Goal: Information Seeking & Learning: Learn about a topic

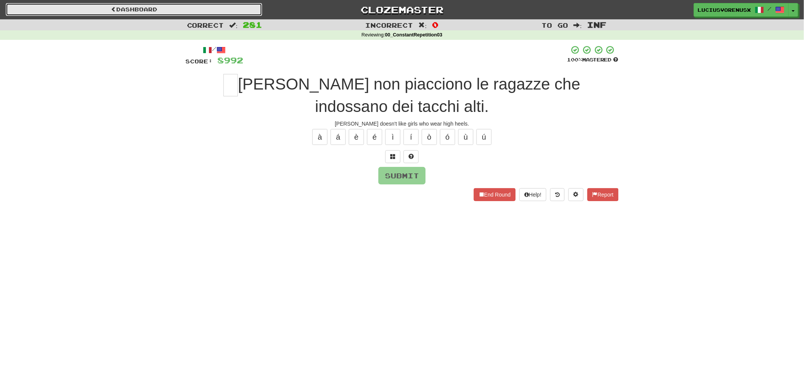
click at [158, 4] on link "Dashboard" at bounding box center [134, 9] width 256 height 13
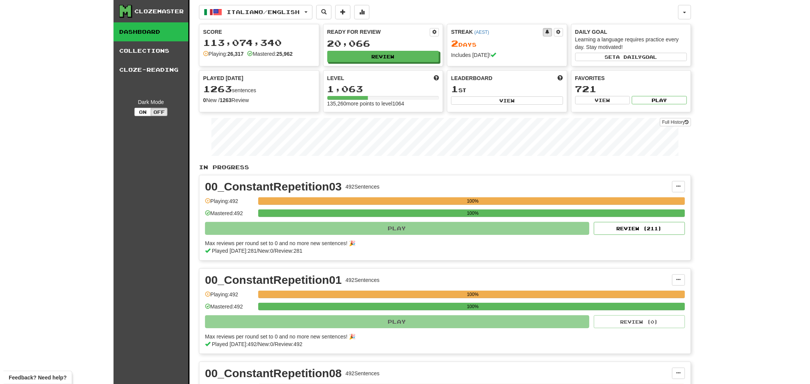
scroll to position [336, 0]
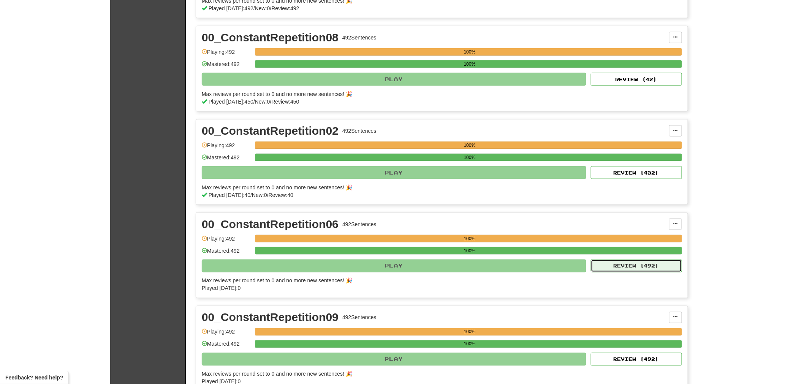
click at [653, 270] on button "Review ( 492 )" at bounding box center [636, 266] width 91 height 13
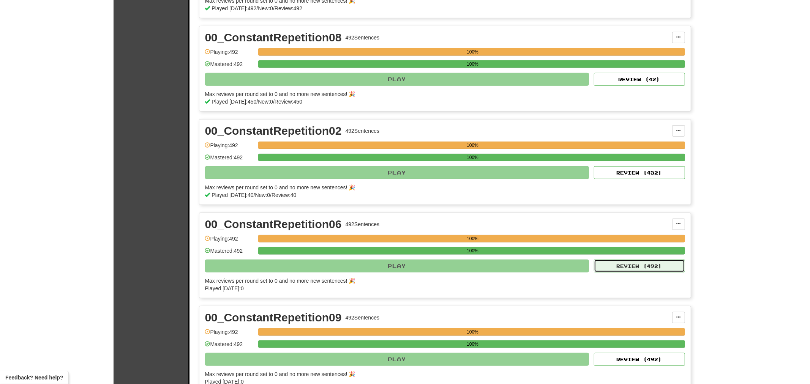
select select "********"
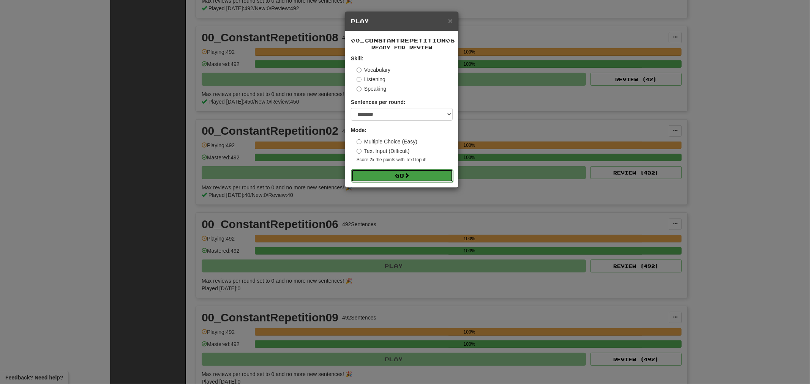
click at [405, 172] on button "Go" at bounding box center [402, 175] width 102 height 13
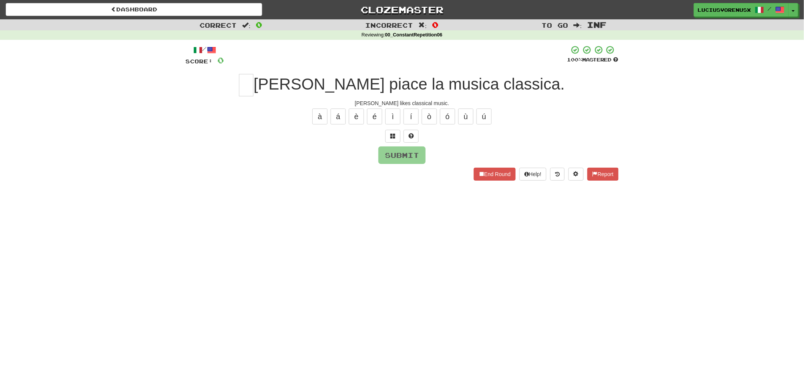
click at [52, 232] on div "Dashboard Clozemaster [PERSON_NAME] / Toggle Dropdown Dashboard Leaderboard Act…" at bounding box center [402, 192] width 804 height 384
click at [253, 81] on input "text" at bounding box center [246, 85] width 14 height 22
type input "*"
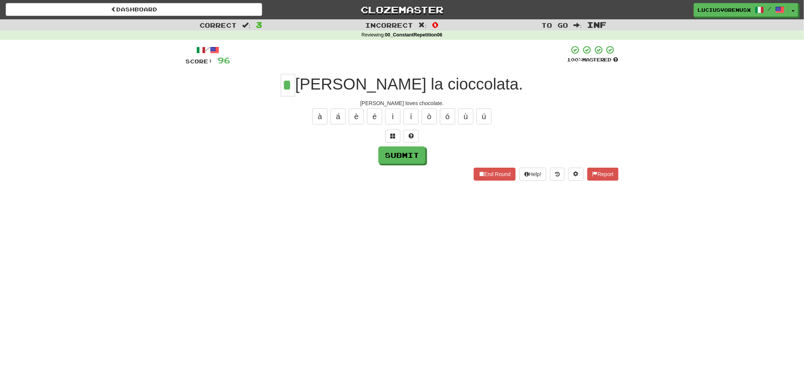
type input "*"
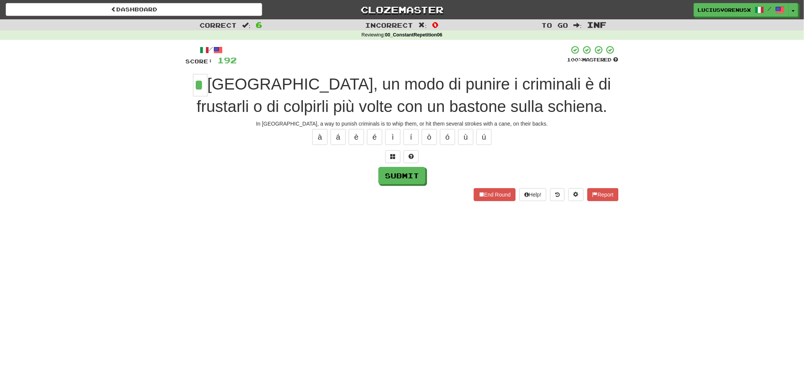
type input "*"
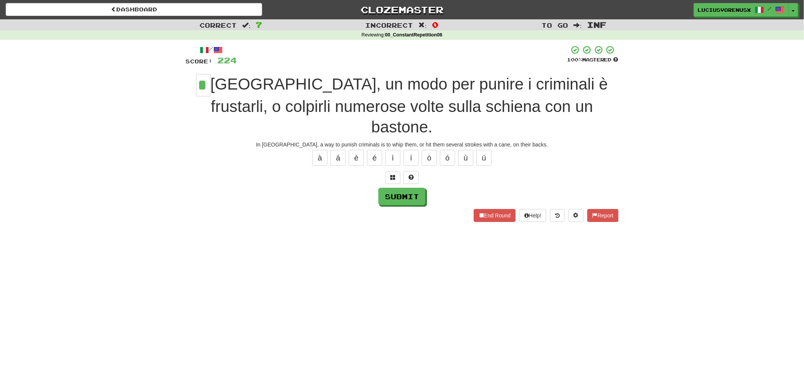
type input "*"
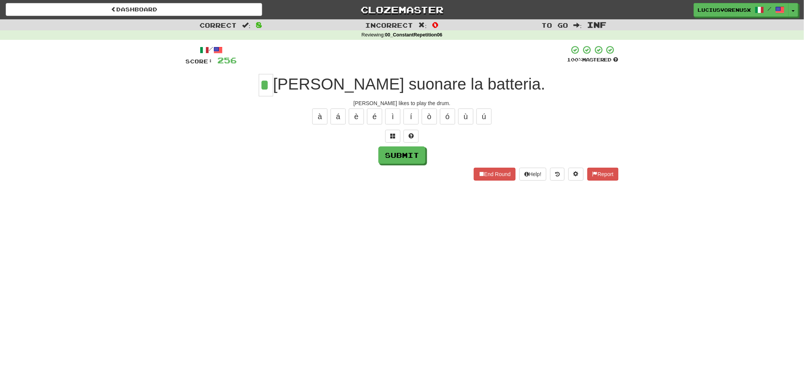
type input "*"
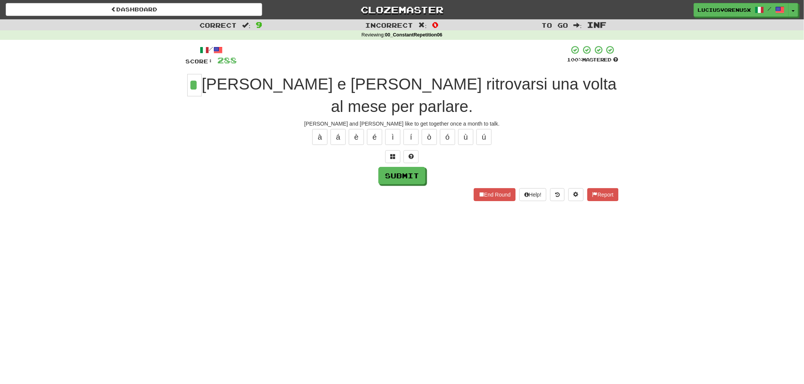
type input "*"
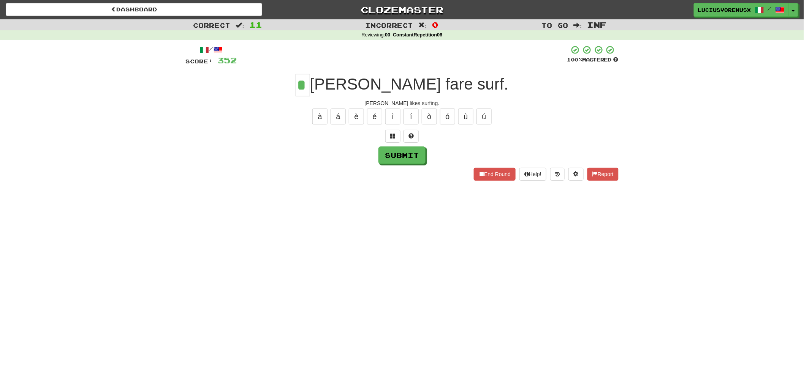
type input "*"
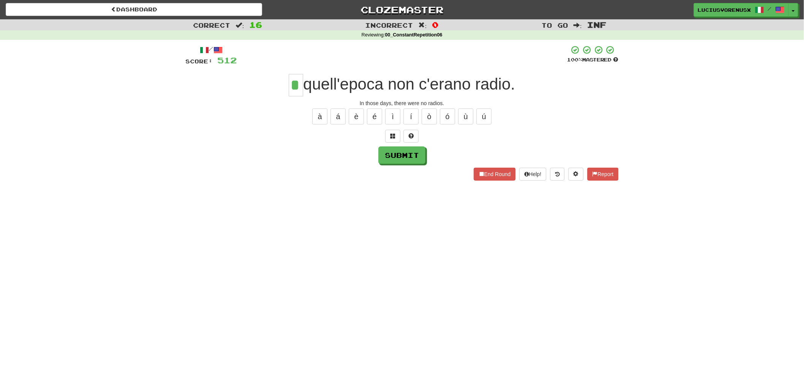
type input "*"
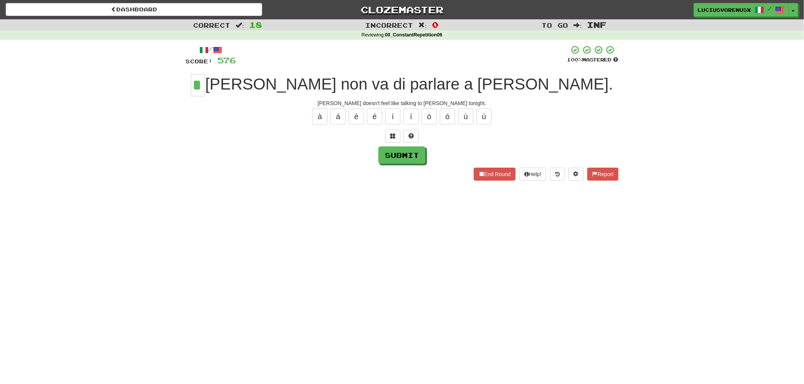
type input "*"
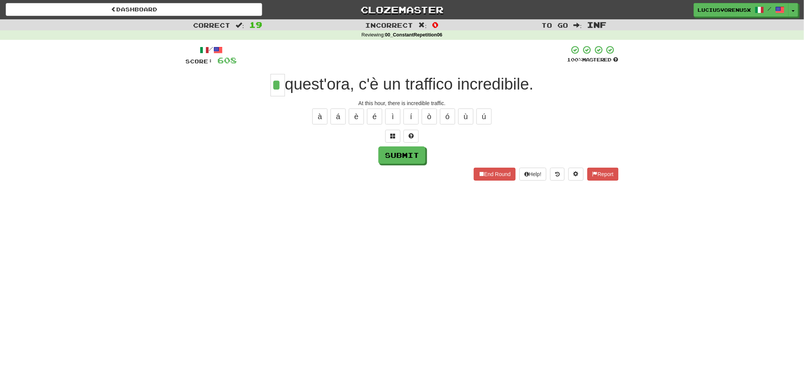
type input "*"
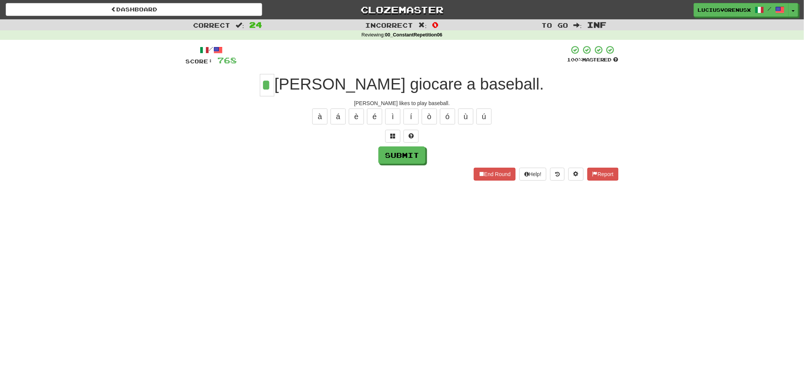
type input "*"
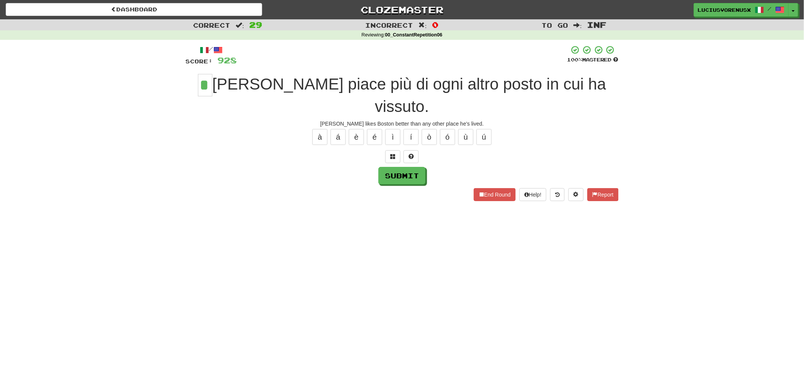
type input "*"
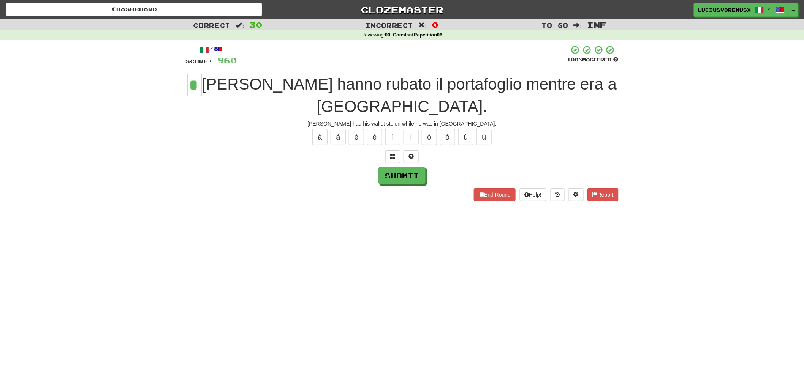
type input "*"
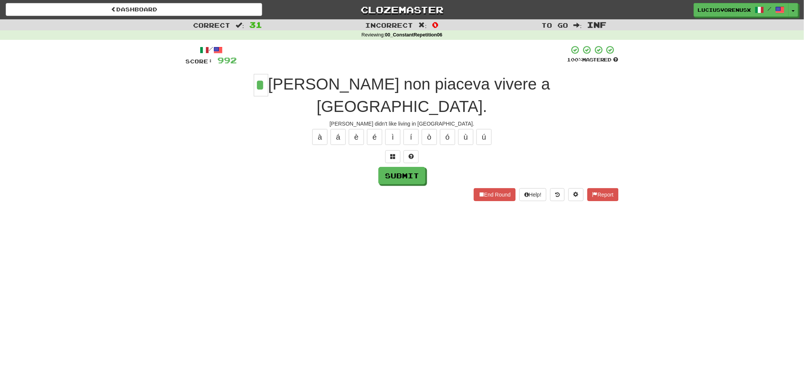
type input "*"
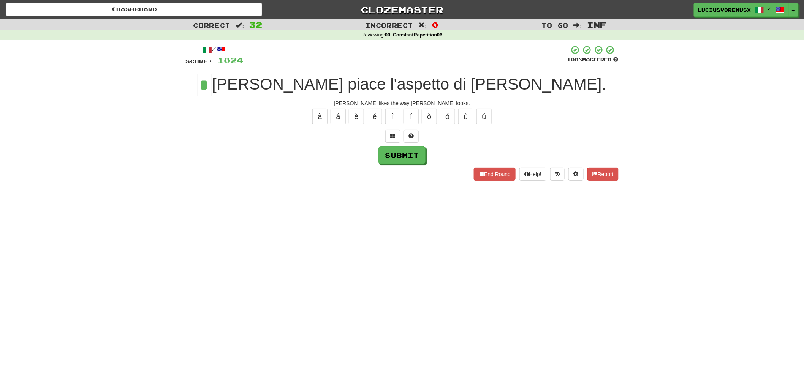
type input "*"
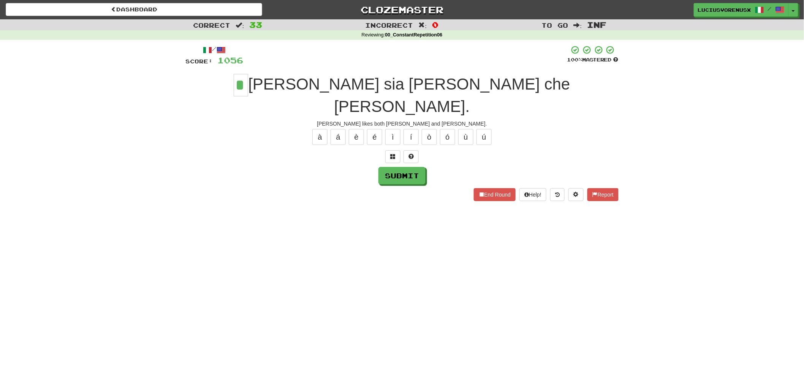
type input "*"
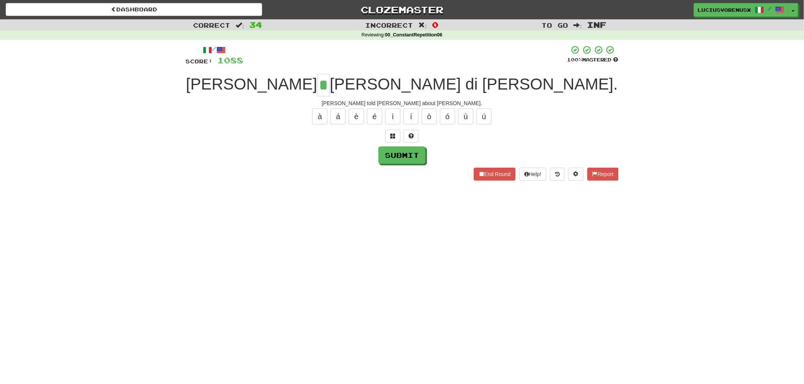
type input "*"
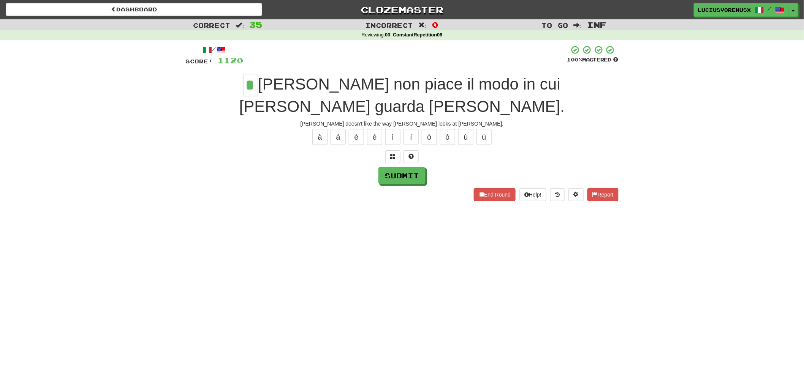
type input "*"
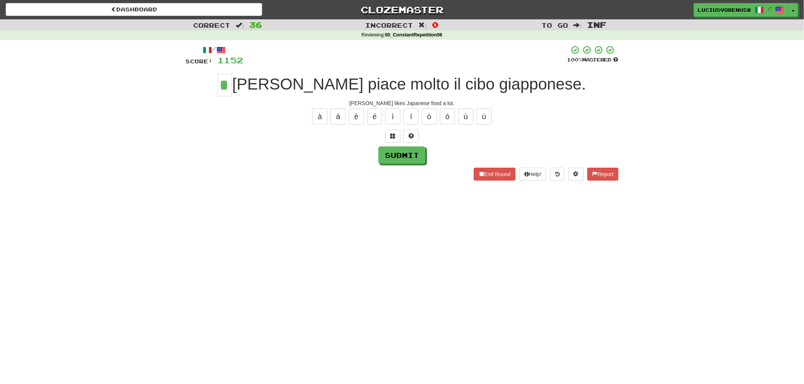
type input "*"
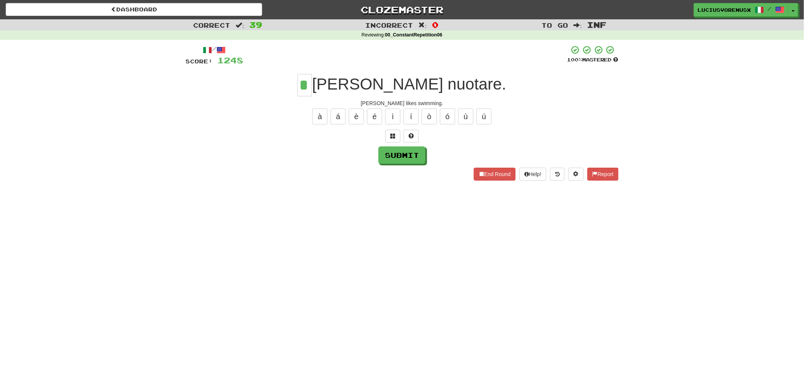
type input "*"
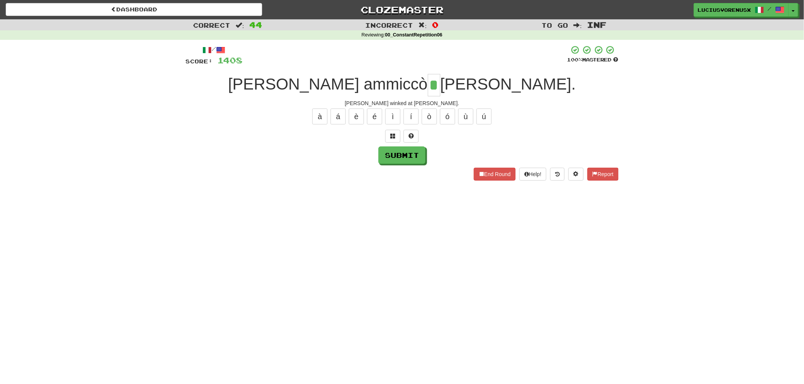
type input "*"
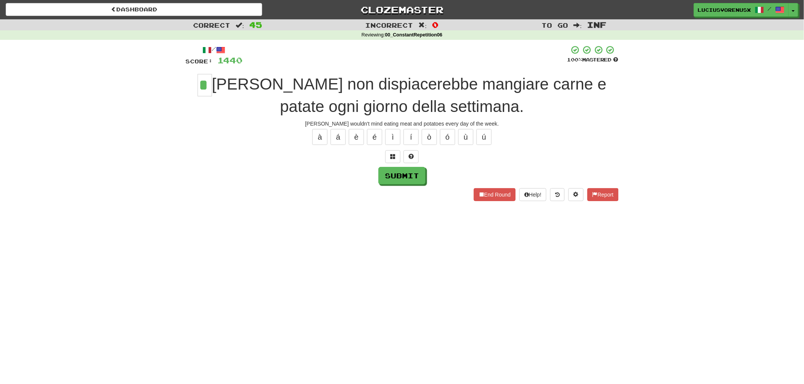
type input "*"
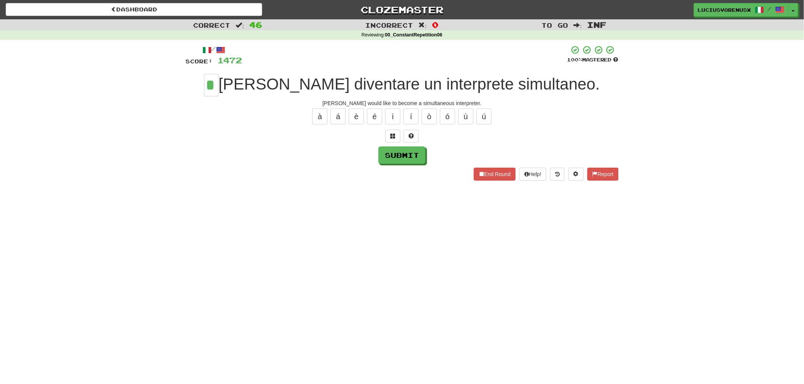
type input "*"
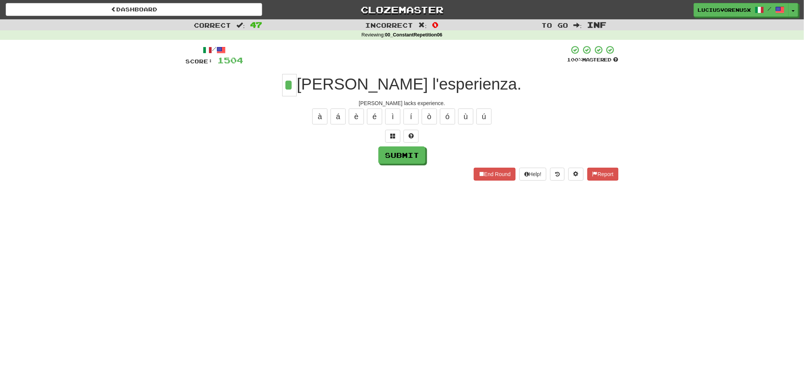
type input "*"
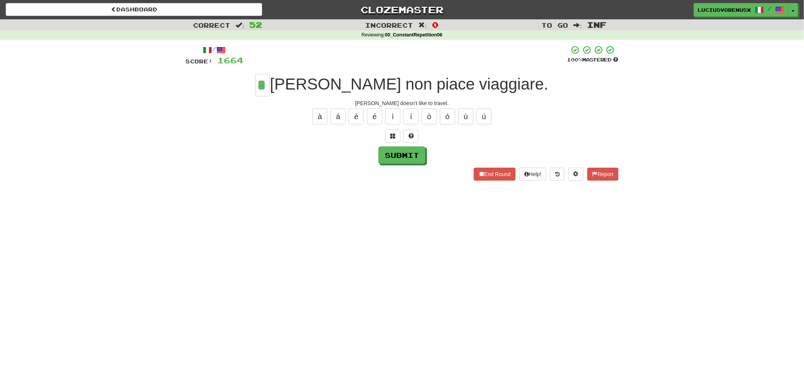
type input "*"
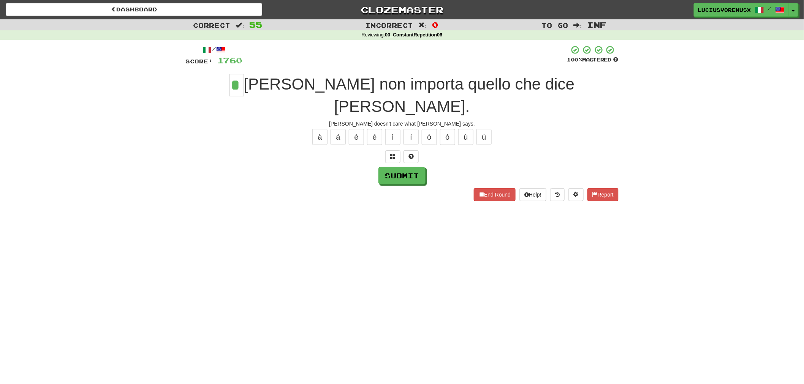
type input "*"
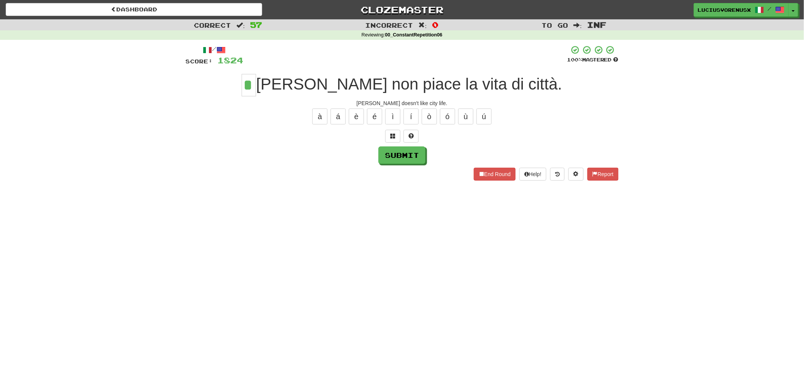
type input "*"
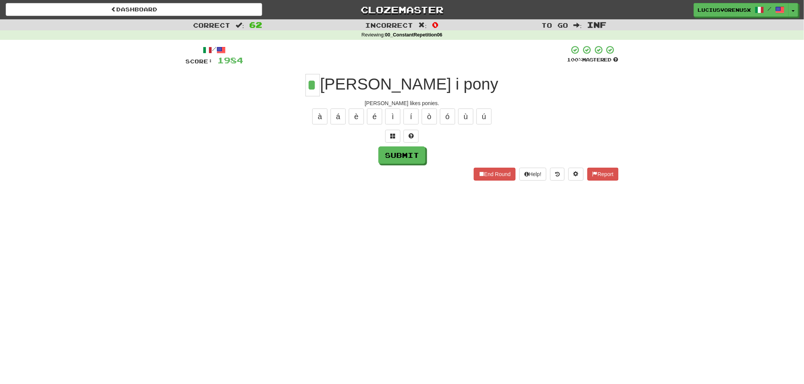
type input "*"
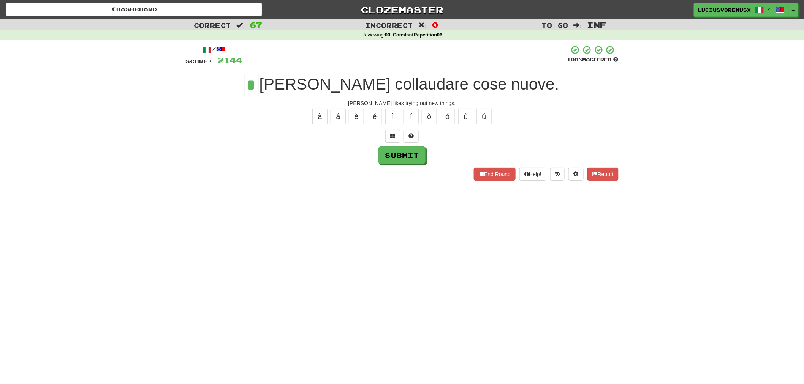
type input "*"
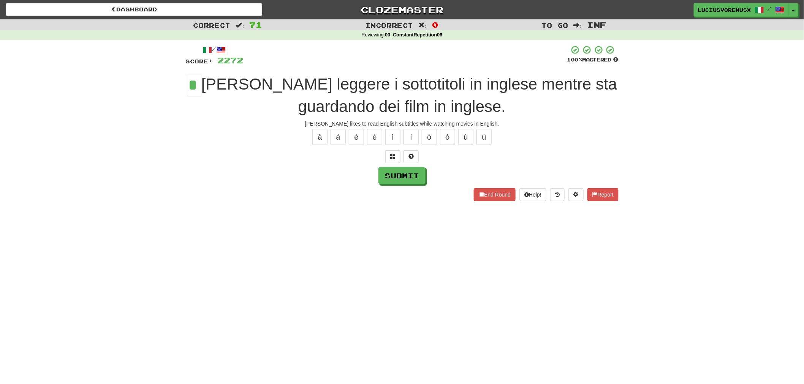
type input "*"
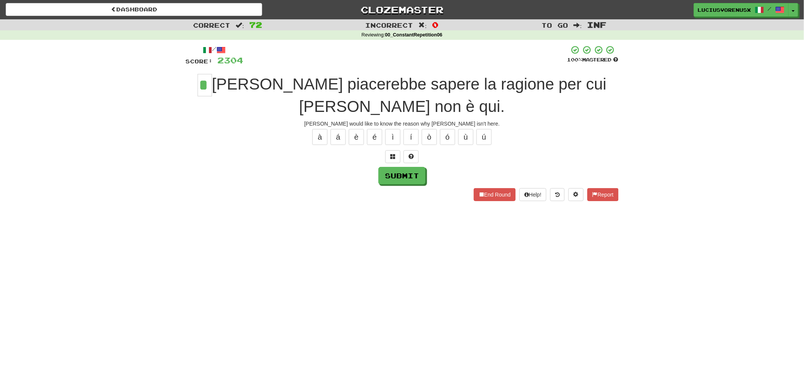
type input "*"
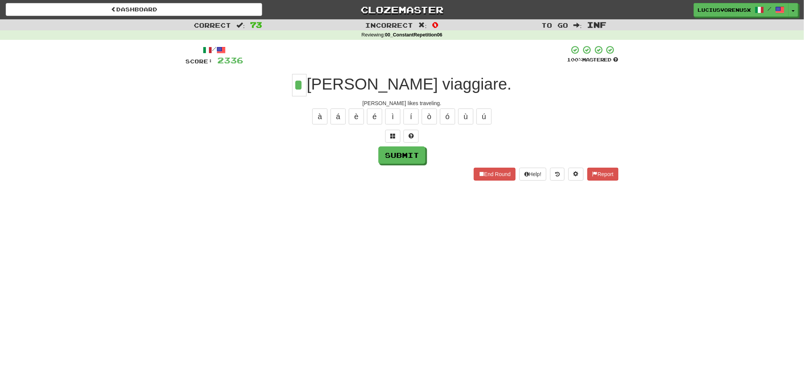
type input "*"
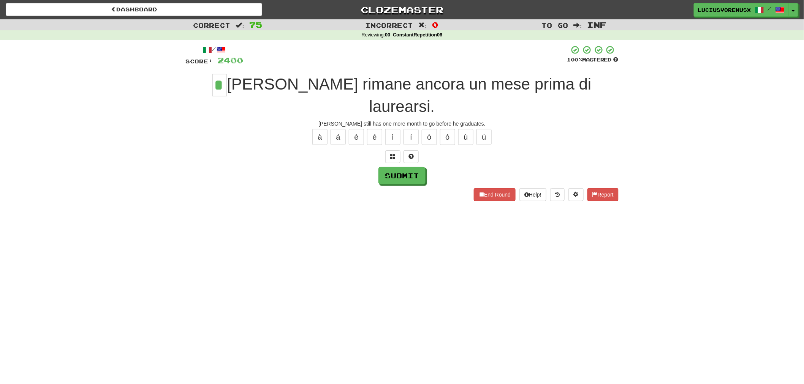
type input "*"
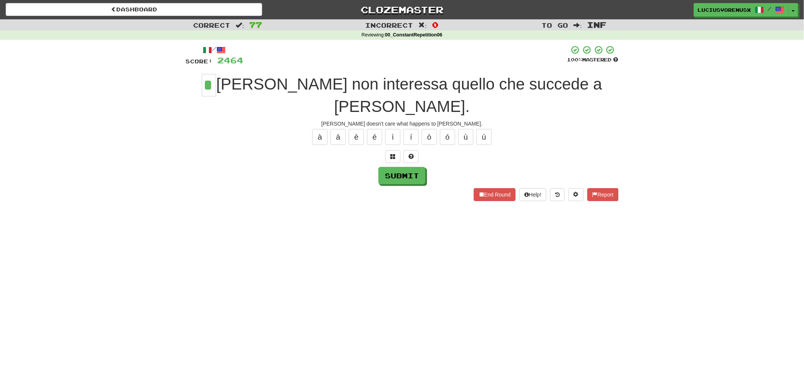
type input "*"
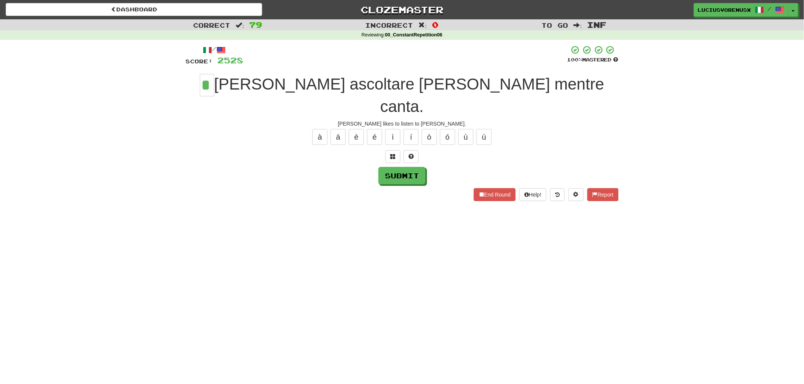
type input "*"
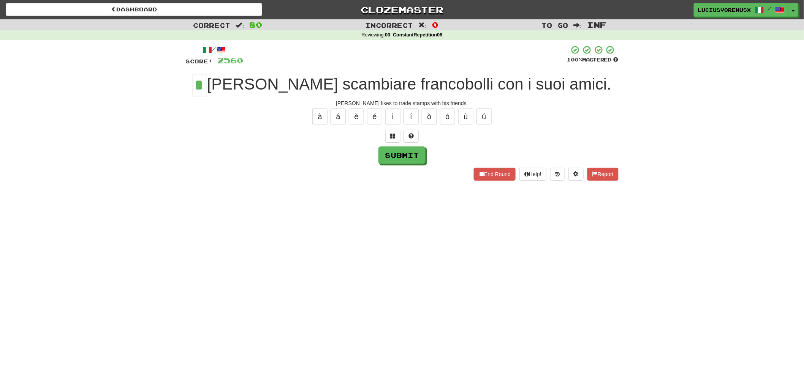
type input "*"
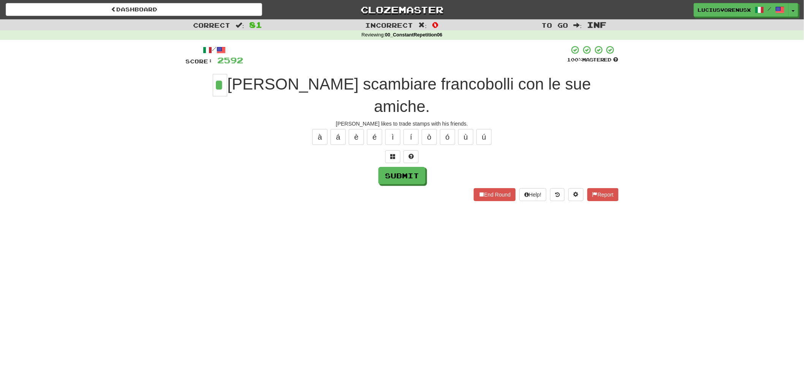
type input "*"
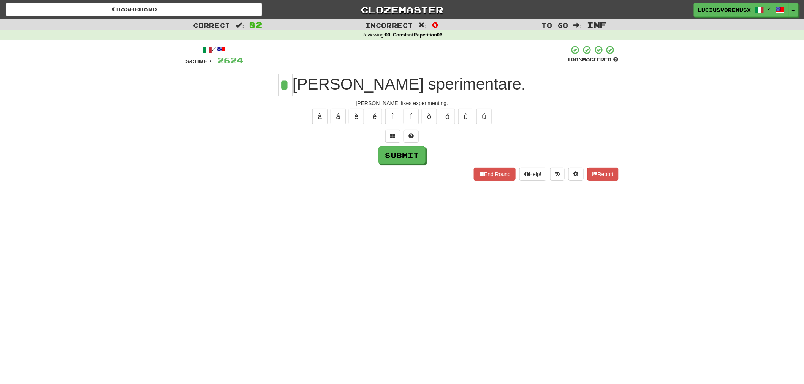
type input "*"
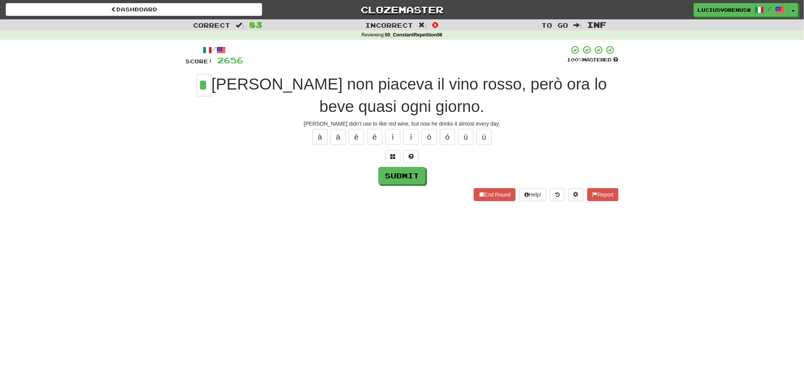
type input "*"
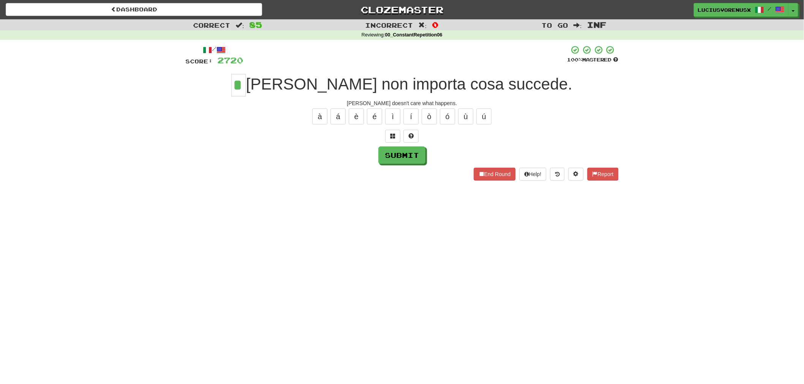
type input "*"
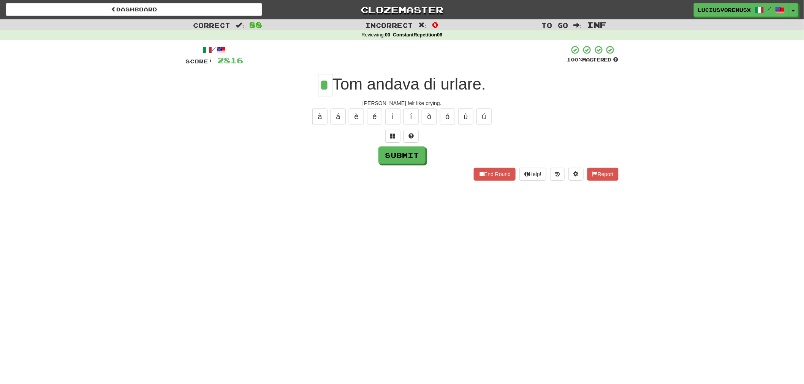
type input "*"
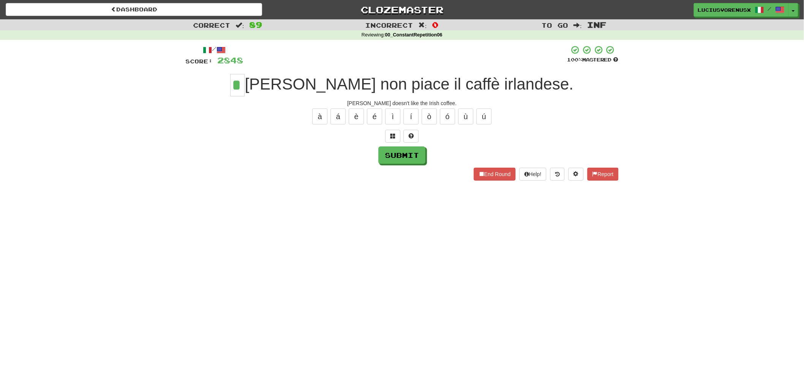
type input "*"
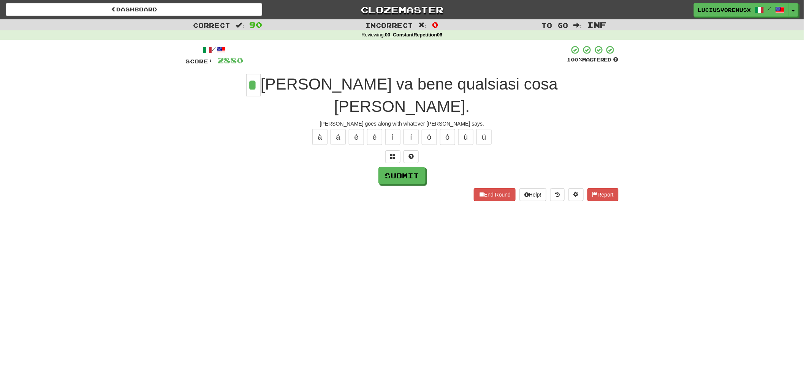
type input "*"
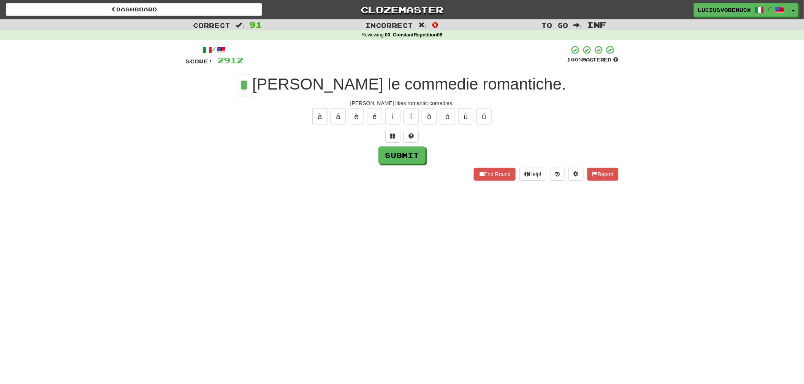
type input "*"
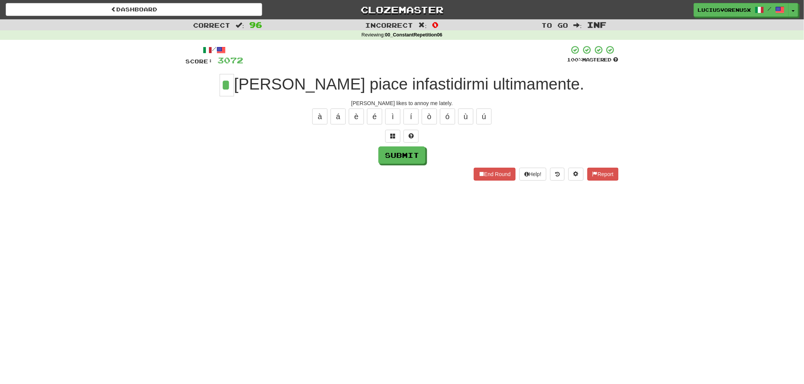
type input "*"
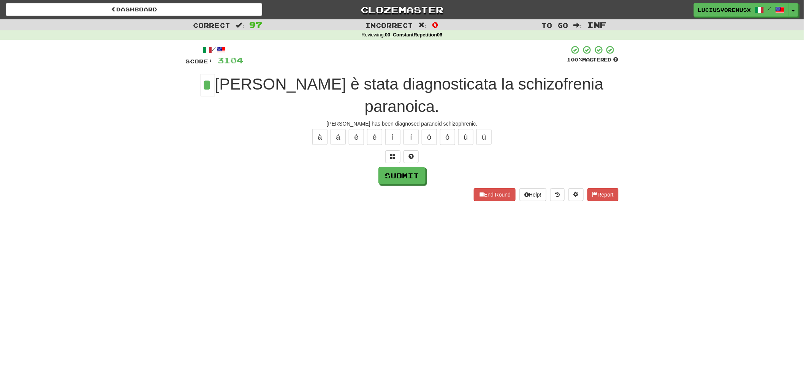
type input "*"
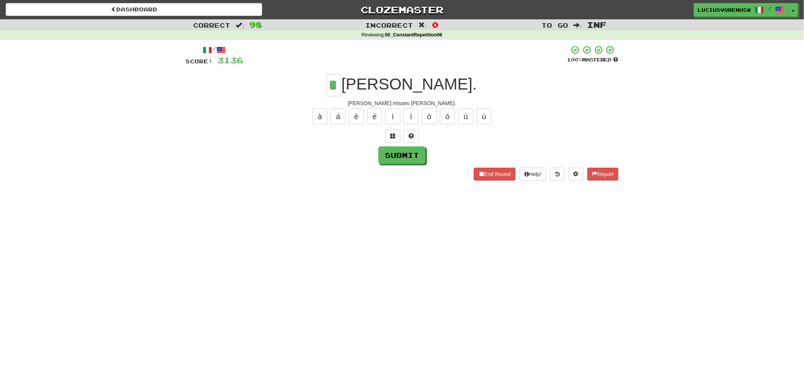
type input "*"
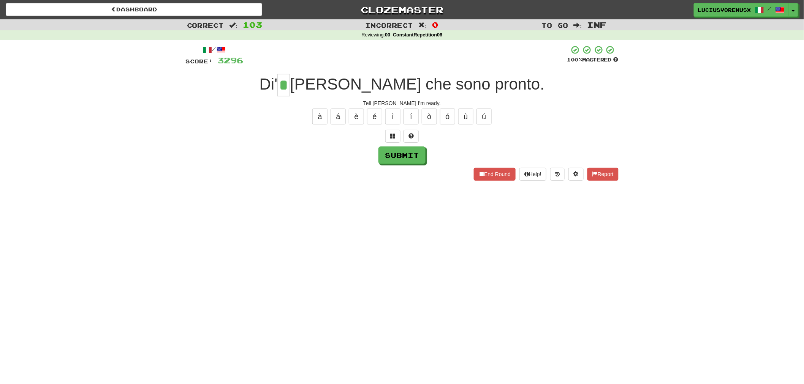
type input "*"
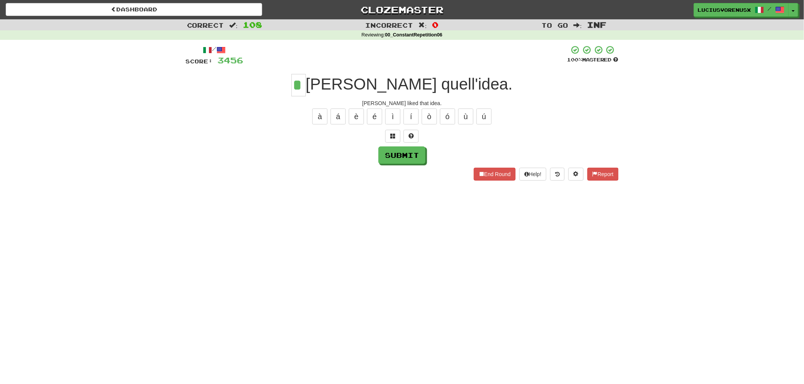
type input "*"
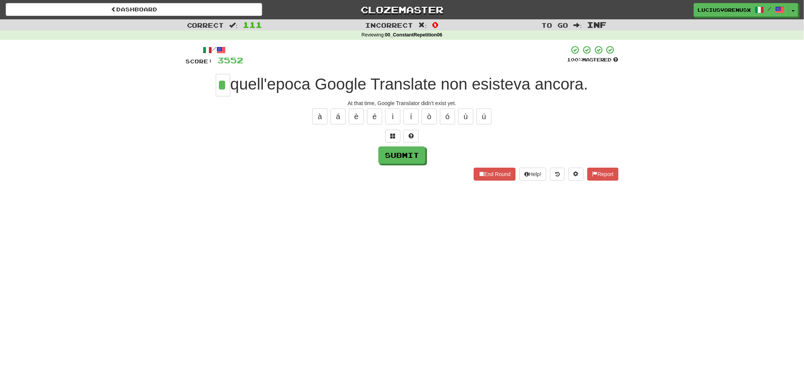
type input "*"
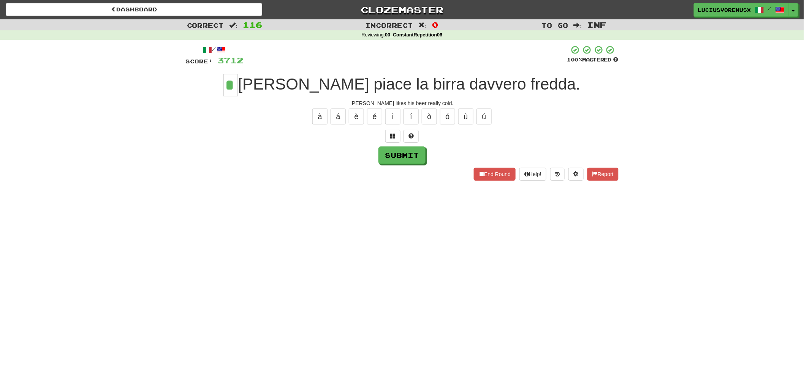
type input "*"
